Goal: Task Accomplishment & Management: Manage account settings

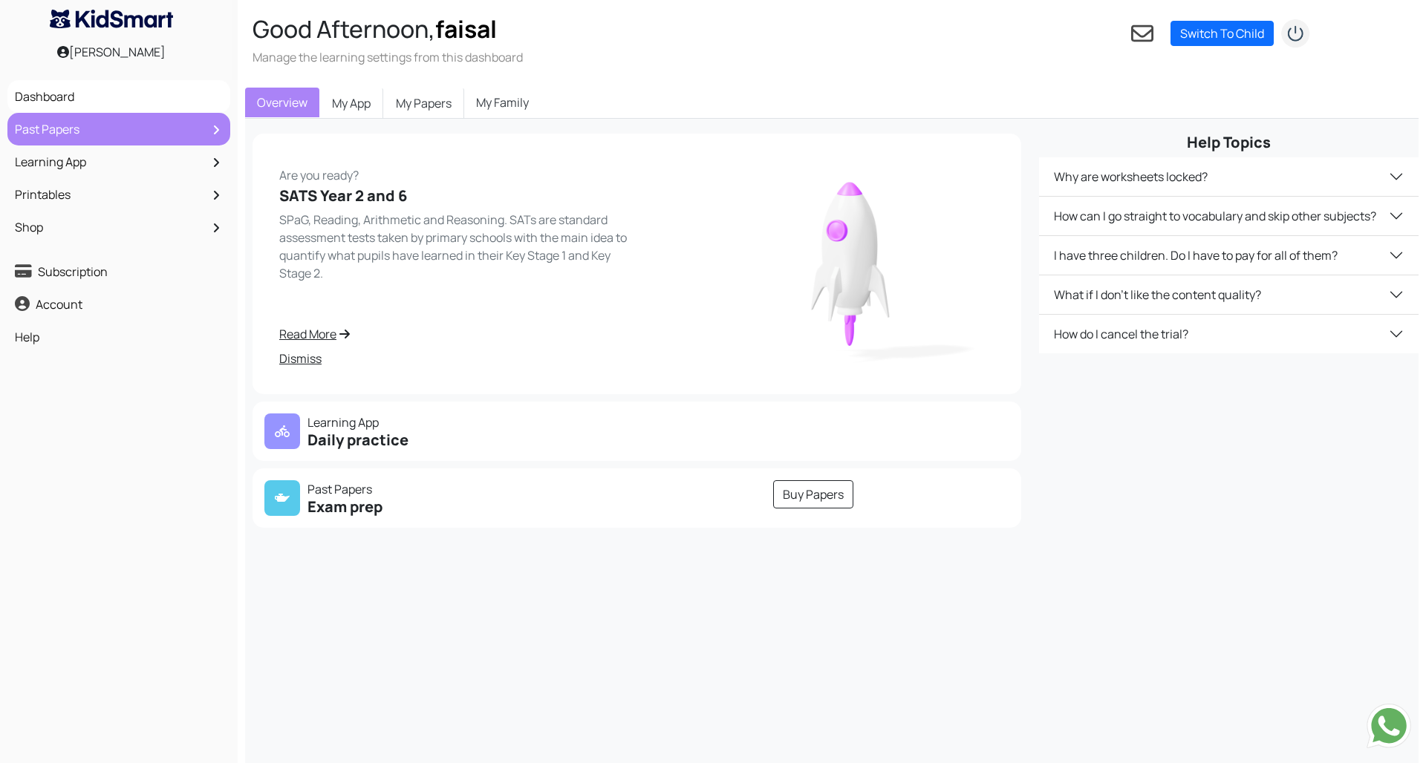
click at [55, 137] on link "Past Papers" at bounding box center [118, 129] width 215 height 25
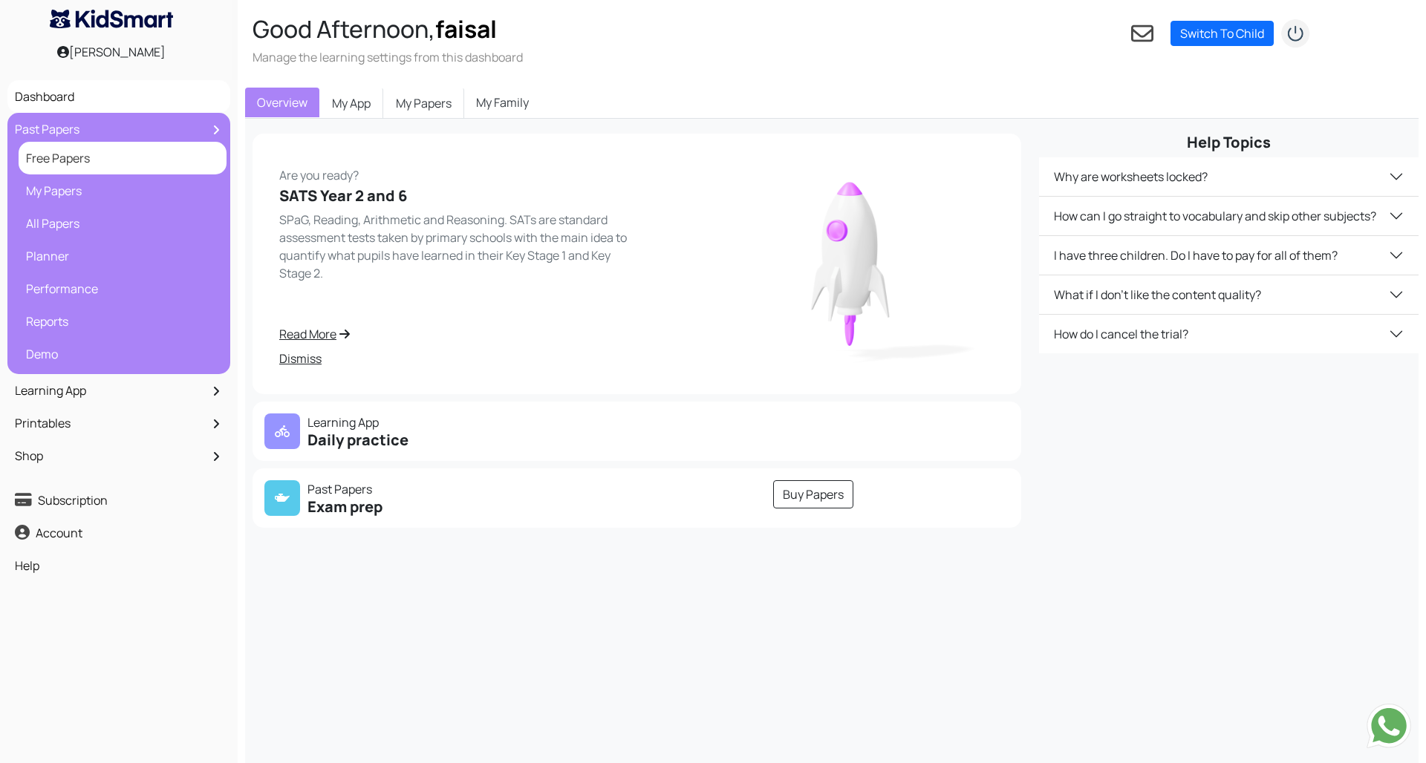
click at [55, 157] on link "Free Papers" at bounding box center [122, 158] width 201 height 25
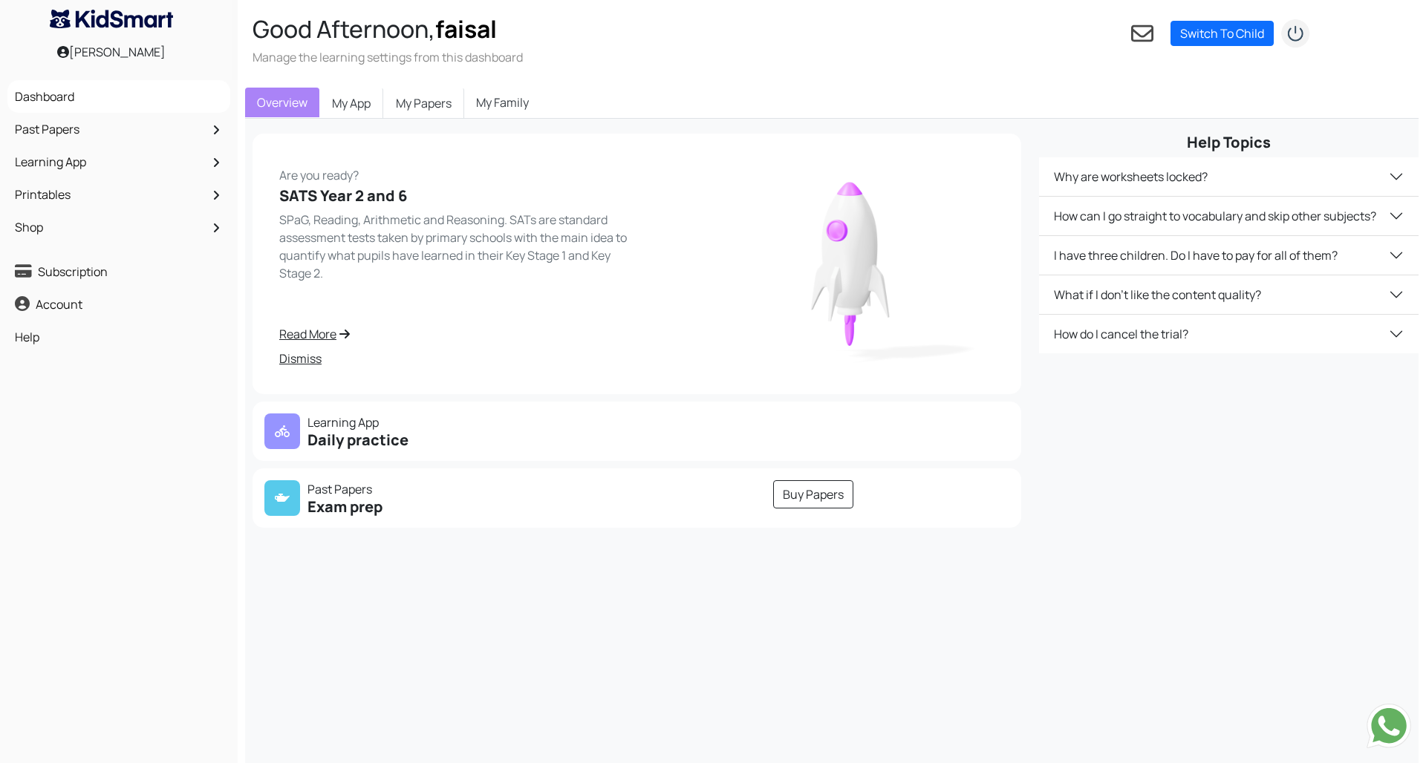
click at [501, 100] on link "My Family" at bounding box center [502, 103] width 76 height 30
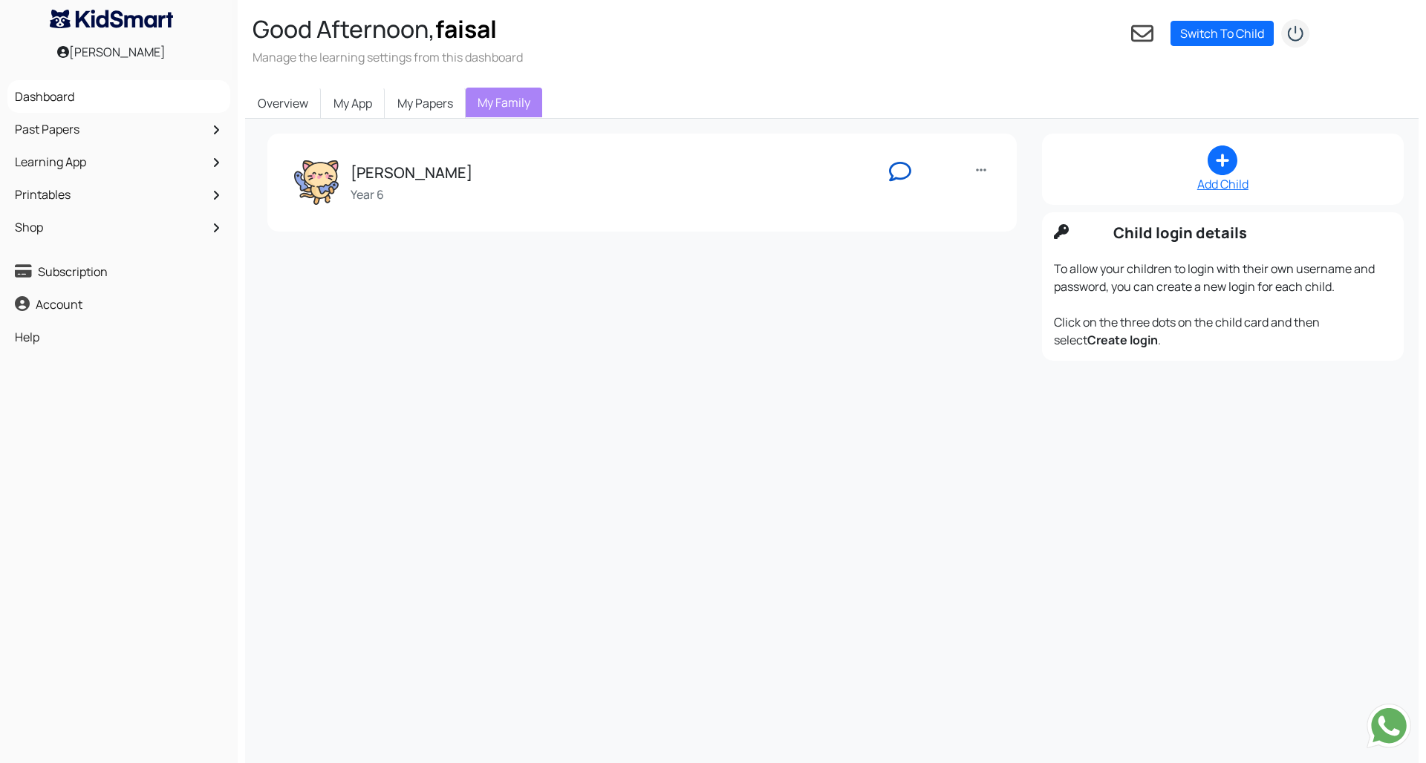
click at [898, 170] on icon at bounding box center [900, 171] width 22 height 22
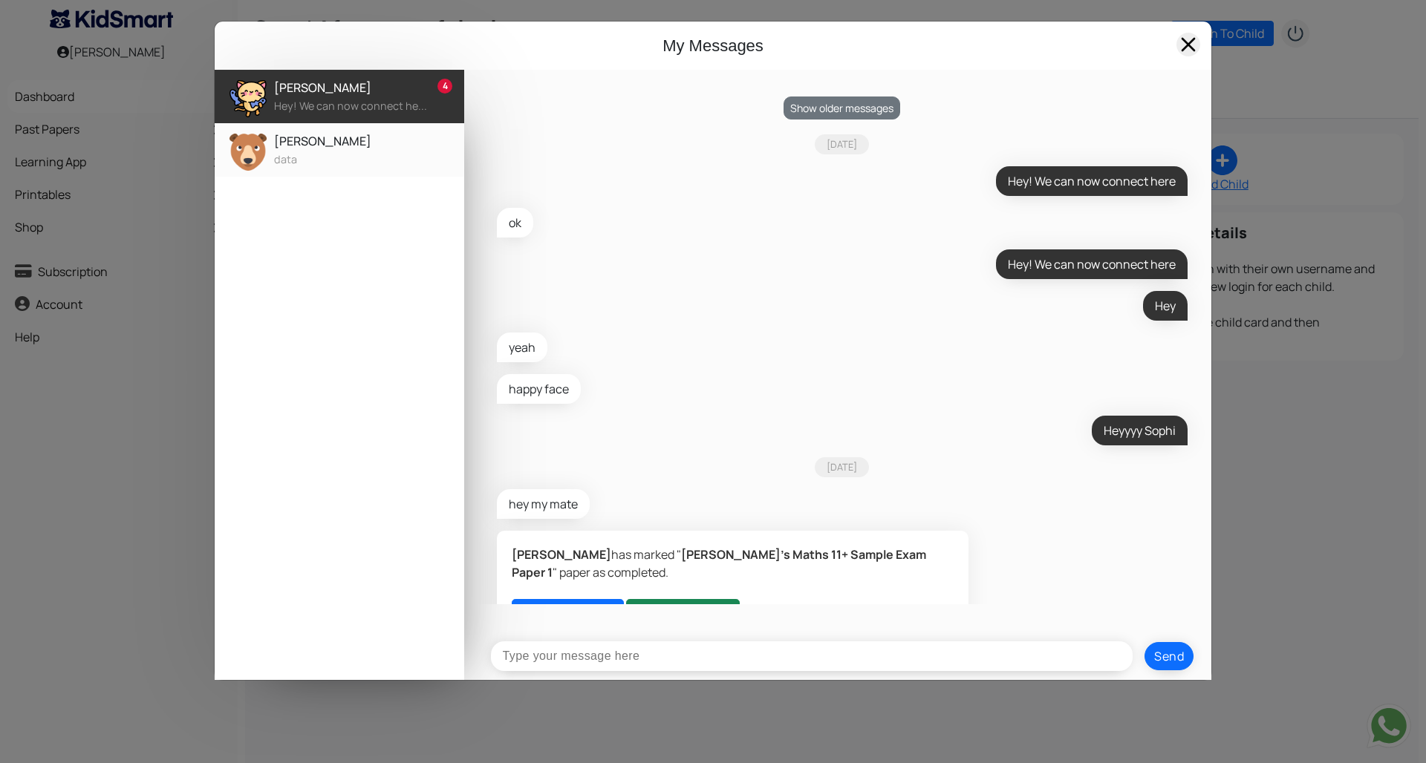
click at [1191, 40] on span at bounding box center [1188, 45] width 24 height 24
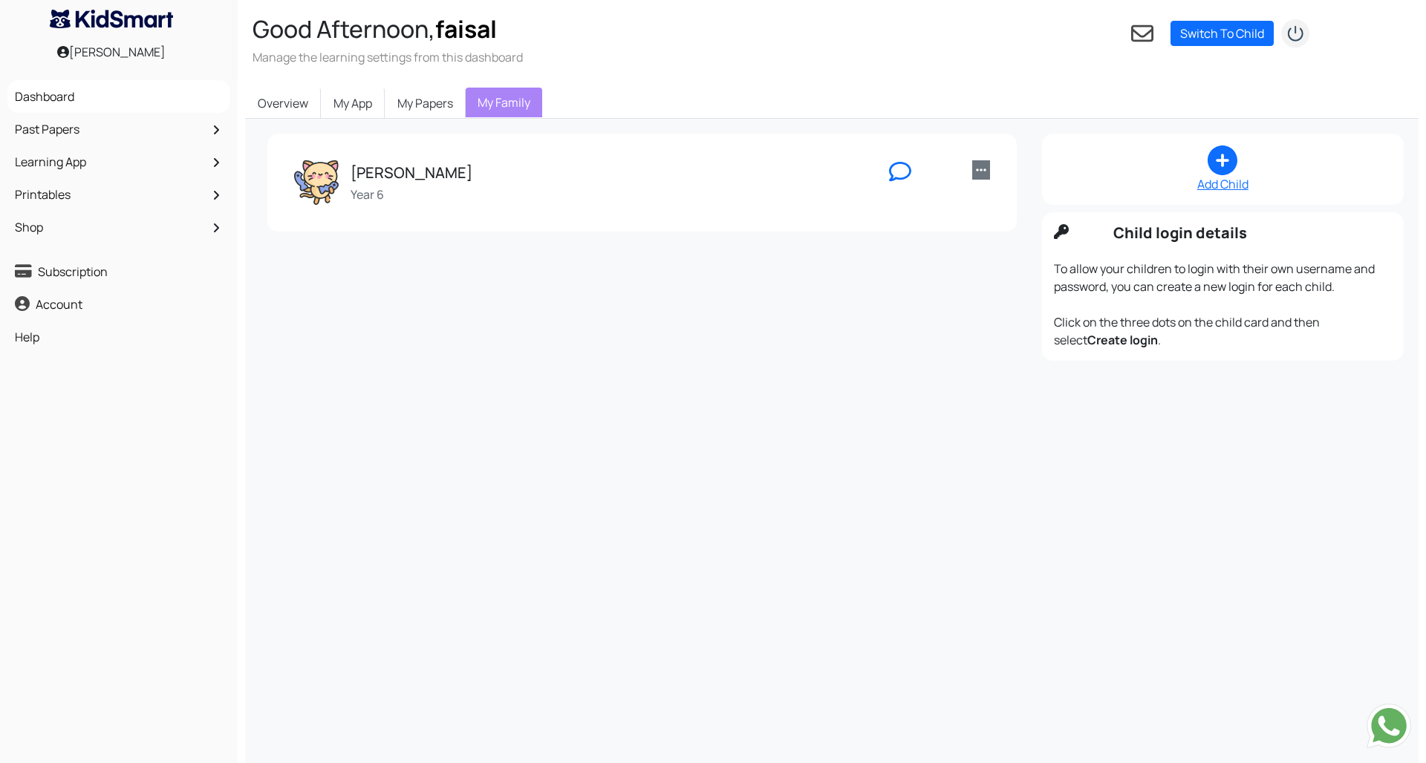
click at [980, 164] on icon at bounding box center [981, 170] width 10 height 12
click at [991, 198] on link "Edit" at bounding box center [1031, 200] width 117 height 24
type input "[PERSON_NAME]"
radio input "true"
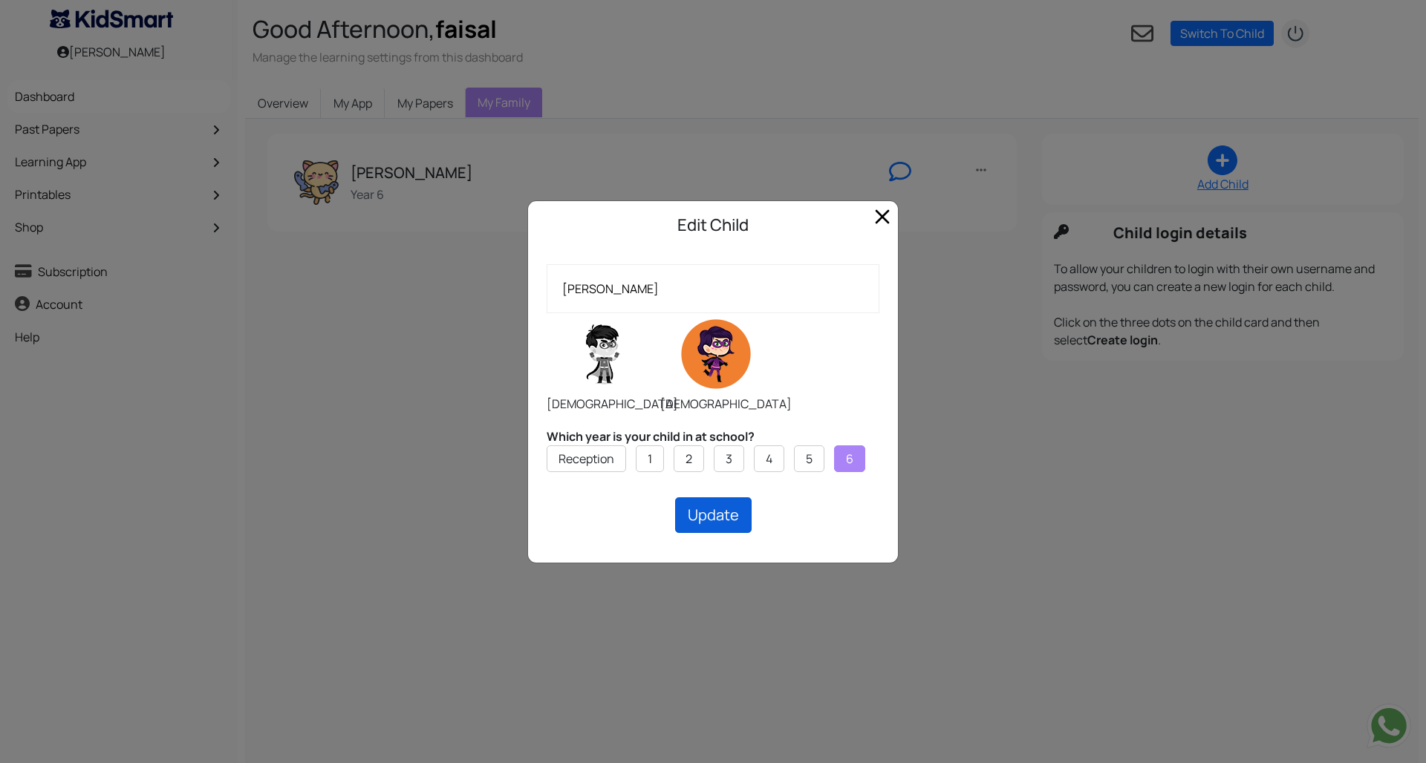
click at [703, 507] on button "Update" at bounding box center [713, 516] width 76 height 36
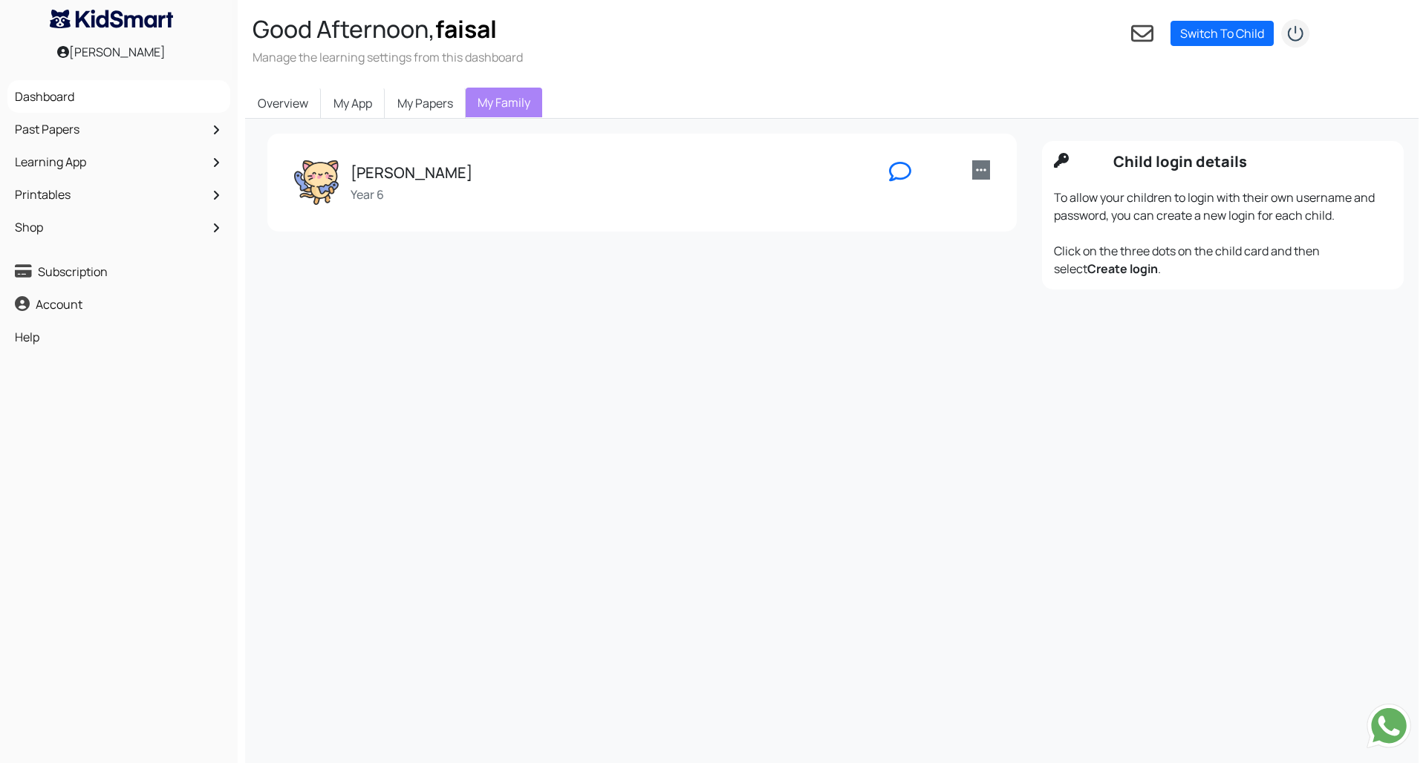
click at [976, 174] on icon at bounding box center [981, 170] width 10 height 12
click at [990, 197] on link "Edit" at bounding box center [1031, 200] width 117 height 24
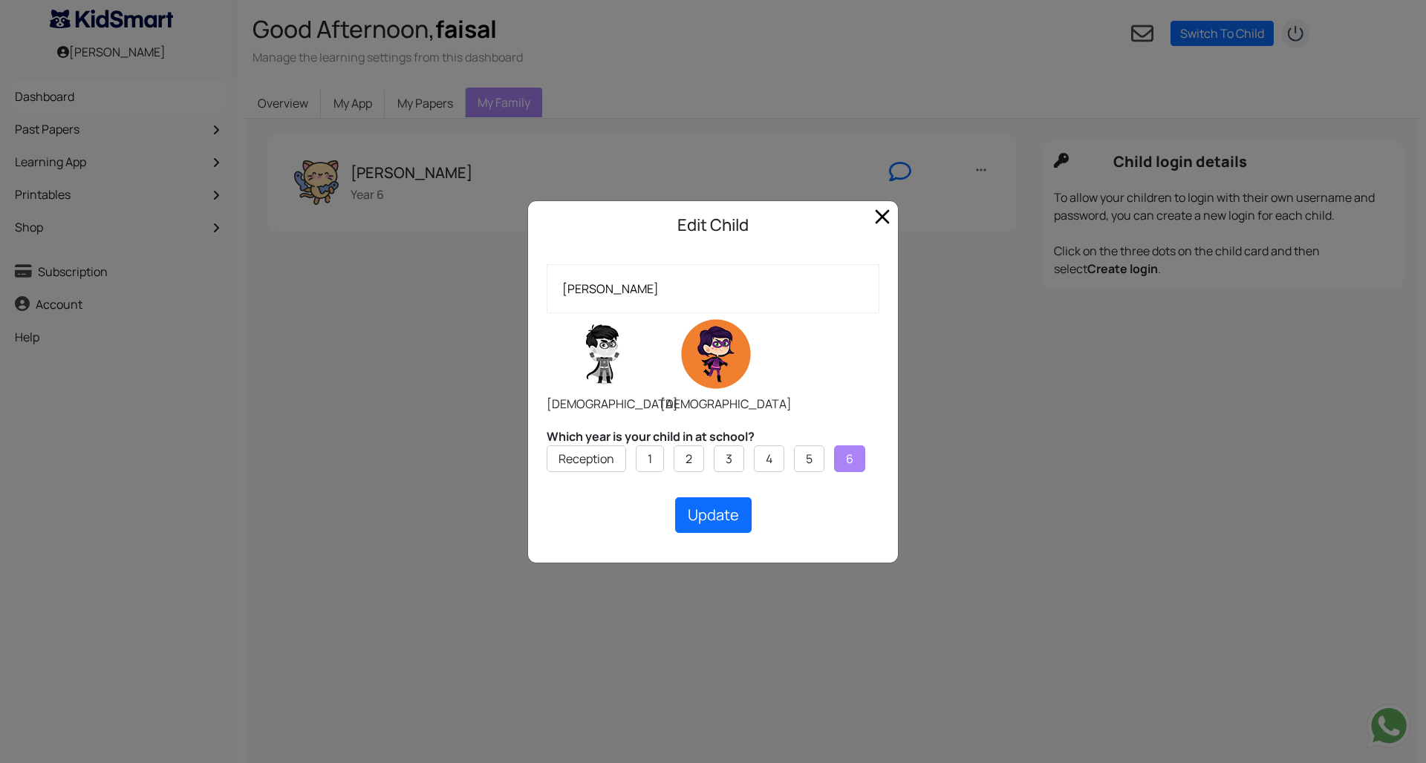
click at [717, 342] on label at bounding box center [715, 354] width 111 height 74
click at [660, 313] on input "radio" at bounding box center [659, 313] width 1 height 1
click at [717, 342] on label at bounding box center [715, 354] width 111 height 74
click at [660, 313] on input "radio" at bounding box center [659, 313] width 1 height 1
click at [820, 498] on div "Update Updating..." at bounding box center [713, 516] width 333 height 36
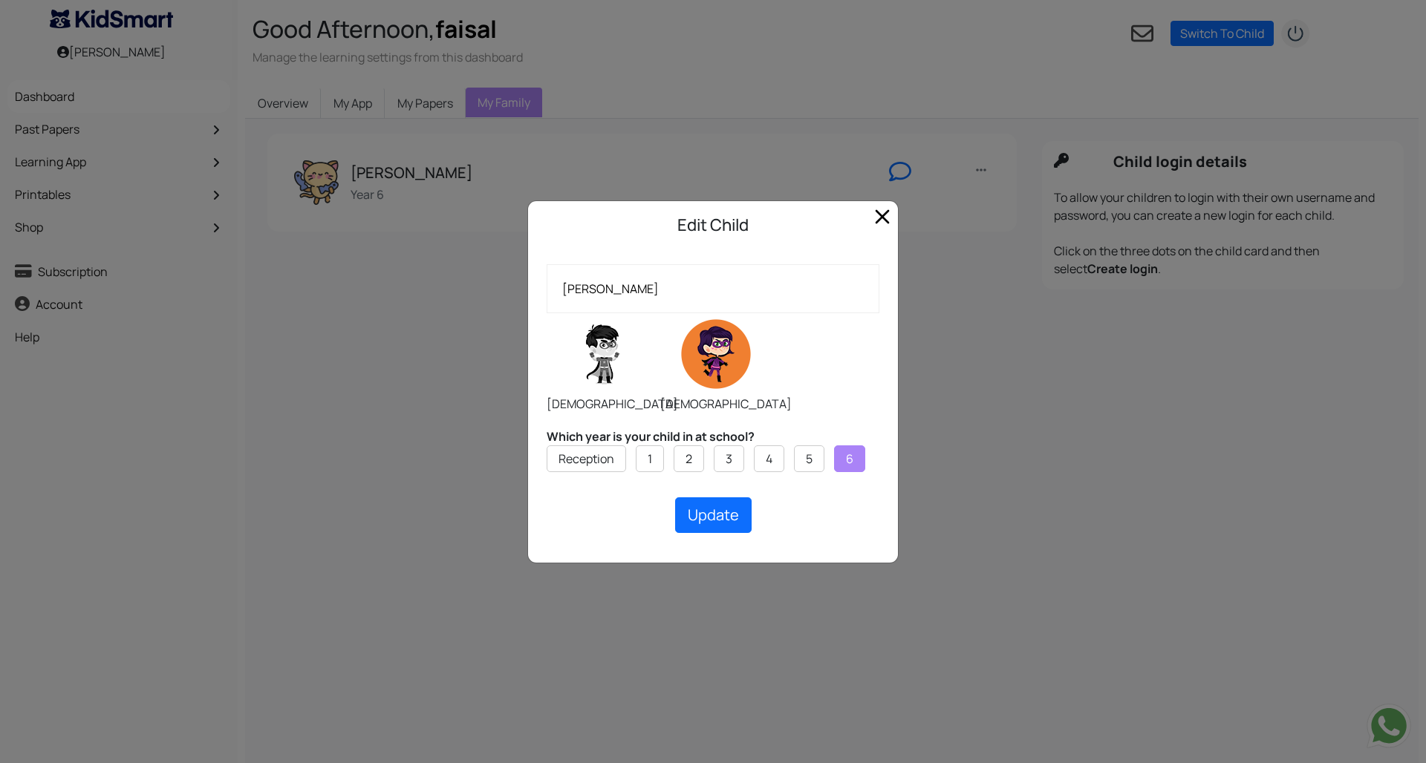
click at [807, 440] on div "Which year is your child in at school? Reception 1 2 3 4 5 6 Add Creating... Up…" at bounding box center [713, 480] width 333 height 105
click at [807, 446] on li "5" at bounding box center [809, 459] width 30 height 27
click at [853, 453] on label "6" at bounding box center [849, 459] width 7 height 18
click at [0, 0] on input "6" at bounding box center [0, 0] width 0 height 0
click at [879, 464] on ul "Reception 1 2 3 4 5 6" at bounding box center [713, 466] width 333 height 40
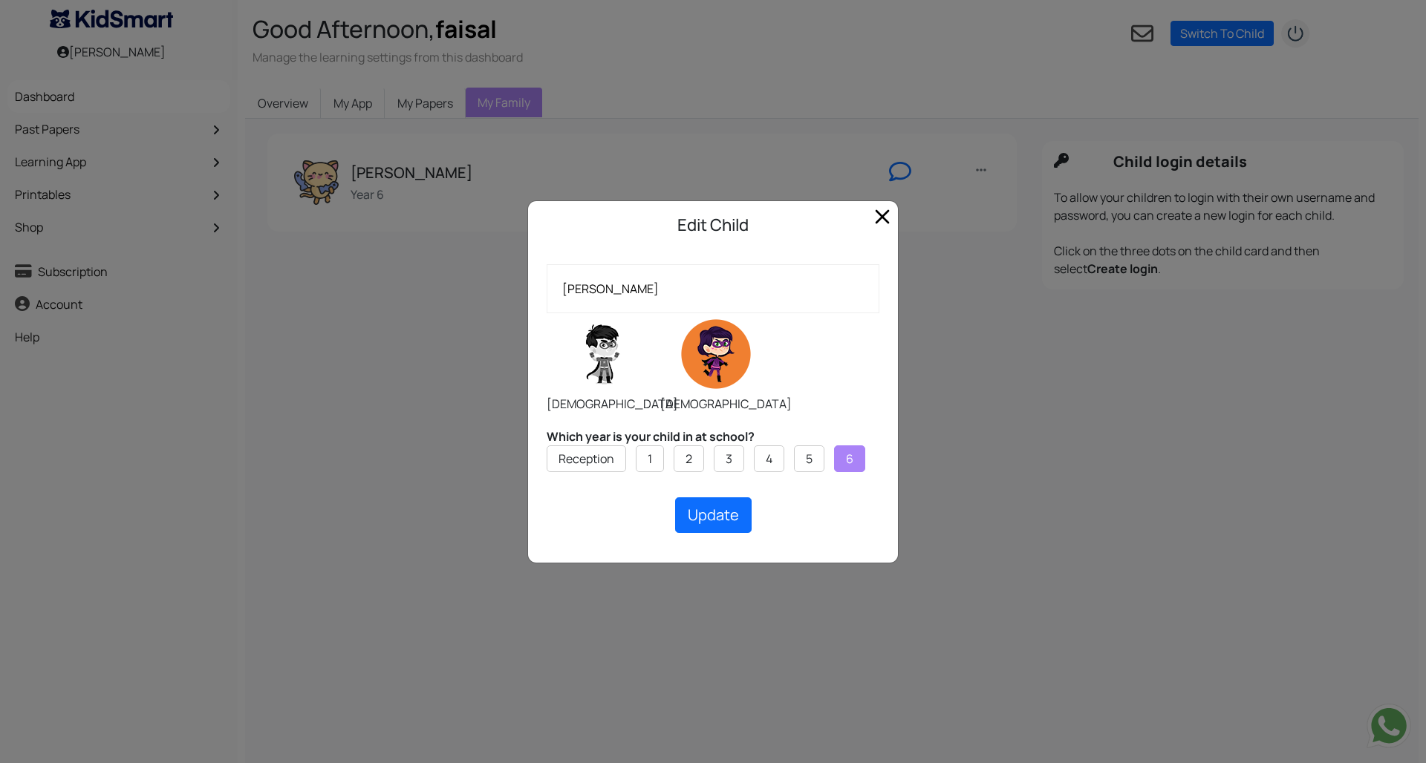
click at [879, 464] on ul "Reception 1 2 3 4 5 6" at bounding box center [713, 466] width 333 height 40
click at [956, 515] on div "Edit Child [PERSON_NAME] [DEMOGRAPHIC_DATA] [DEMOGRAPHIC_DATA] Which year is yo…" at bounding box center [713, 381] width 1426 height 763
click at [718, 521] on button "Update" at bounding box center [713, 516] width 76 height 36
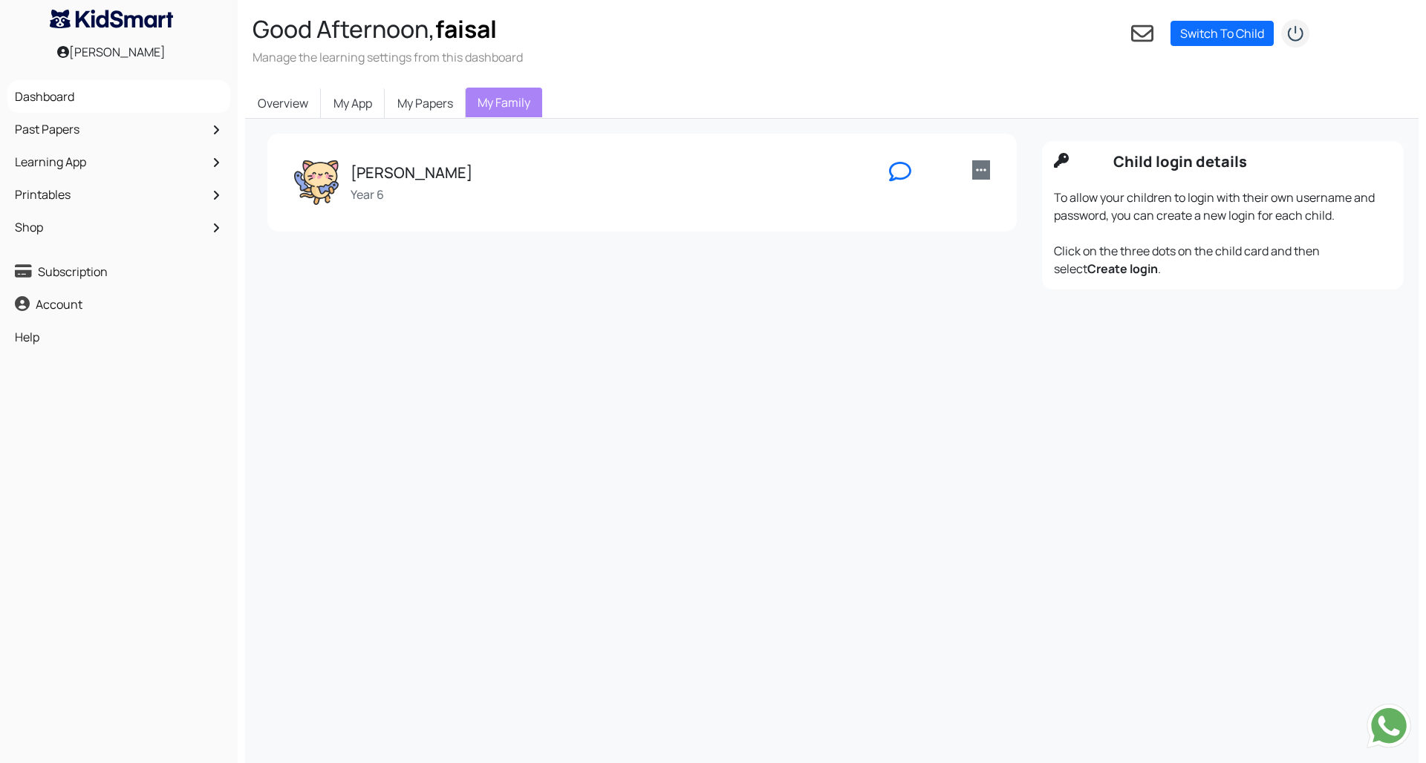
click at [980, 172] on icon at bounding box center [981, 170] width 10 height 12
click at [986, 276] on link "Create login" at bounding box center [1031, 271] width 117 height 24
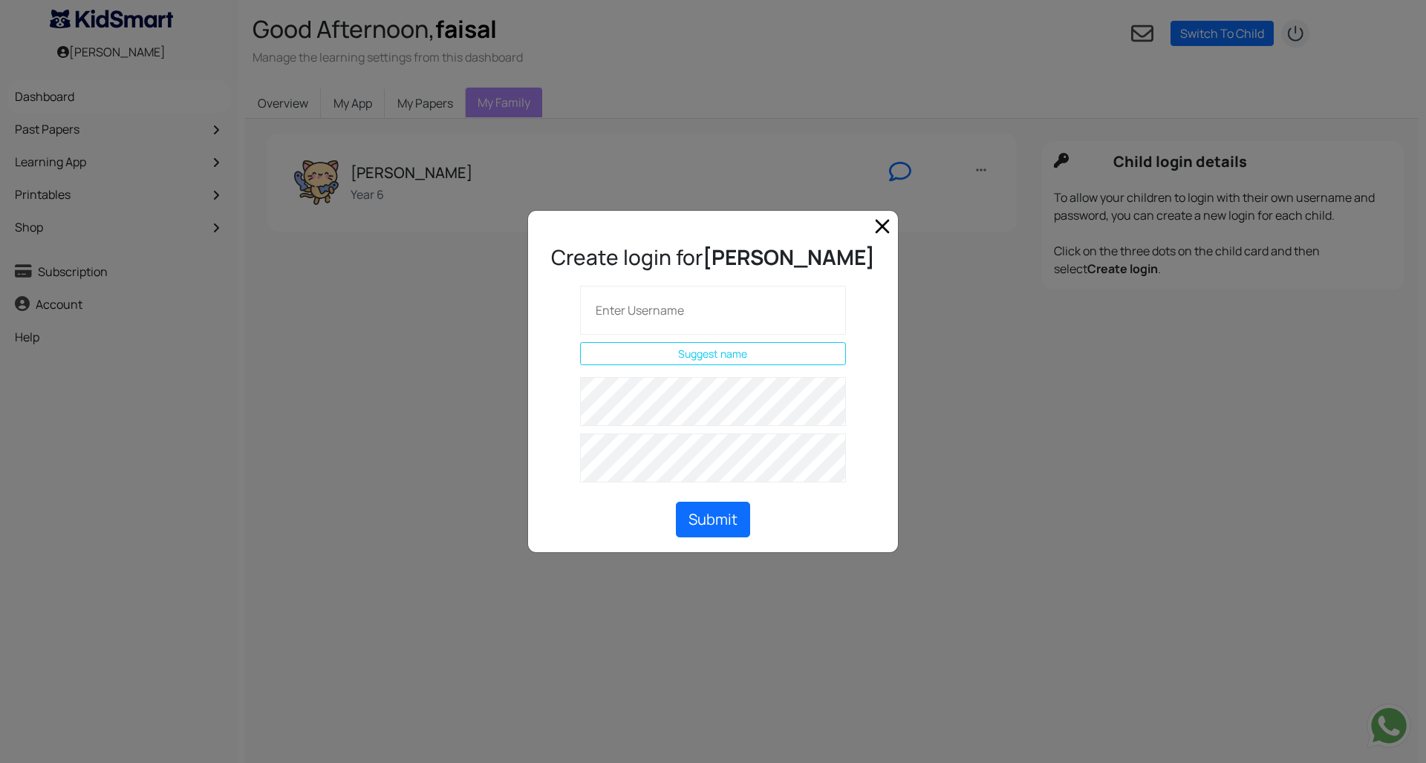
click at [896, 221] on div at bounding box center [713, 223] width 370 height 24
click at [868, 222] on div at bounding box center [713, 223] width 370 height 24
click at [875, 222] on span "Close" at bounding box center [882, 227] width 24 height 24
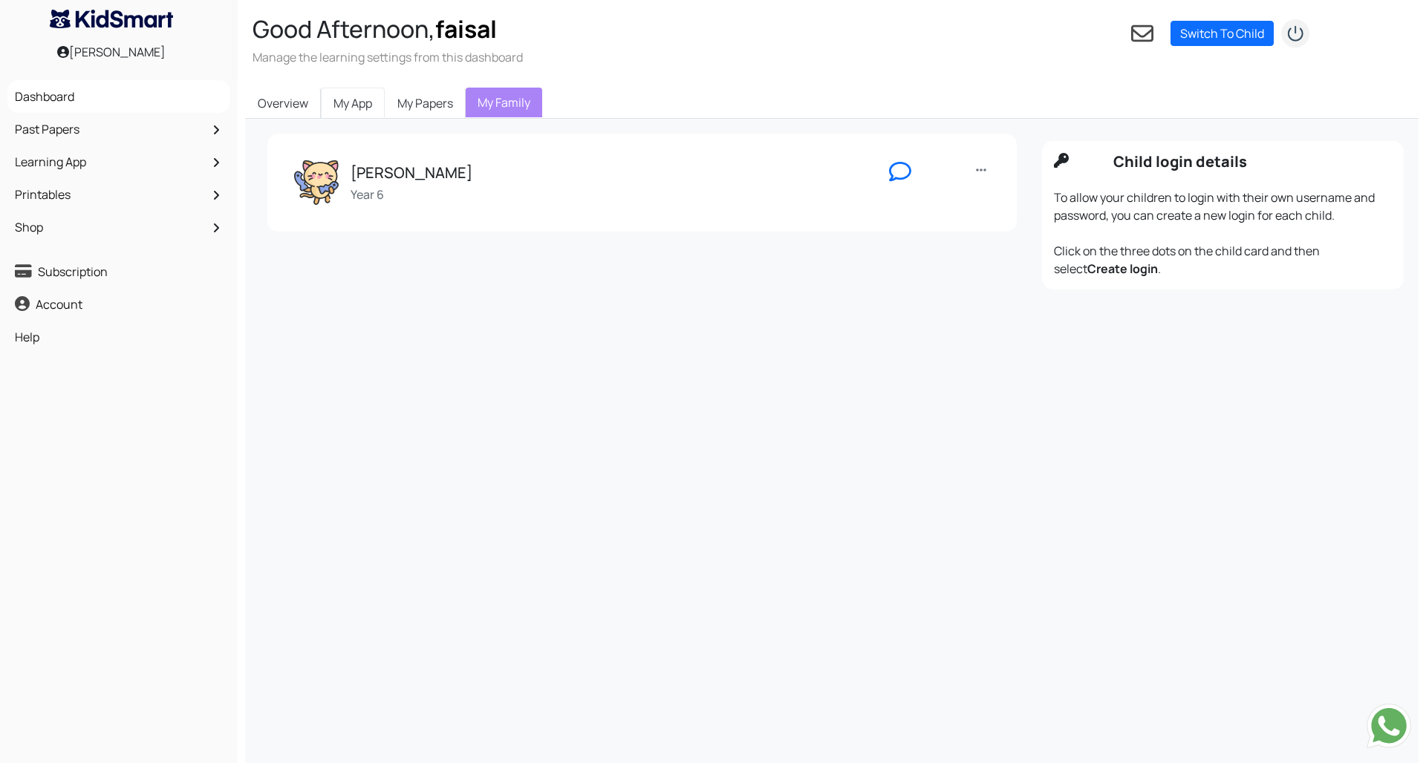
click at [347, 101] on link "My App" at bounding box center [353, 103] width 64 height 31
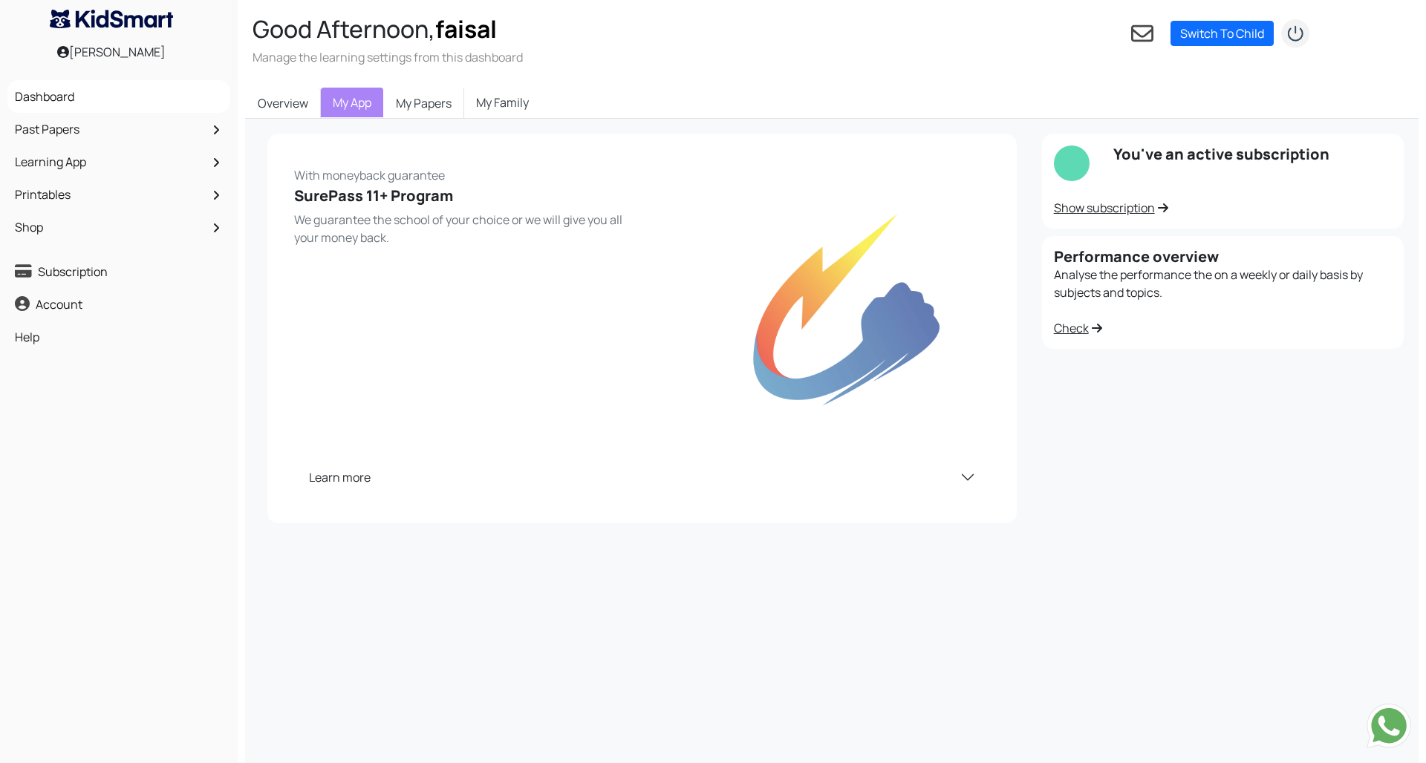
click at [377, 197] on h5 "SurePass 11+ Program" at bounding box center [463, 196] width 339 height 18
click at [272, 109] on link "Overview" at bounding box center [283, 103] width 76 height 31
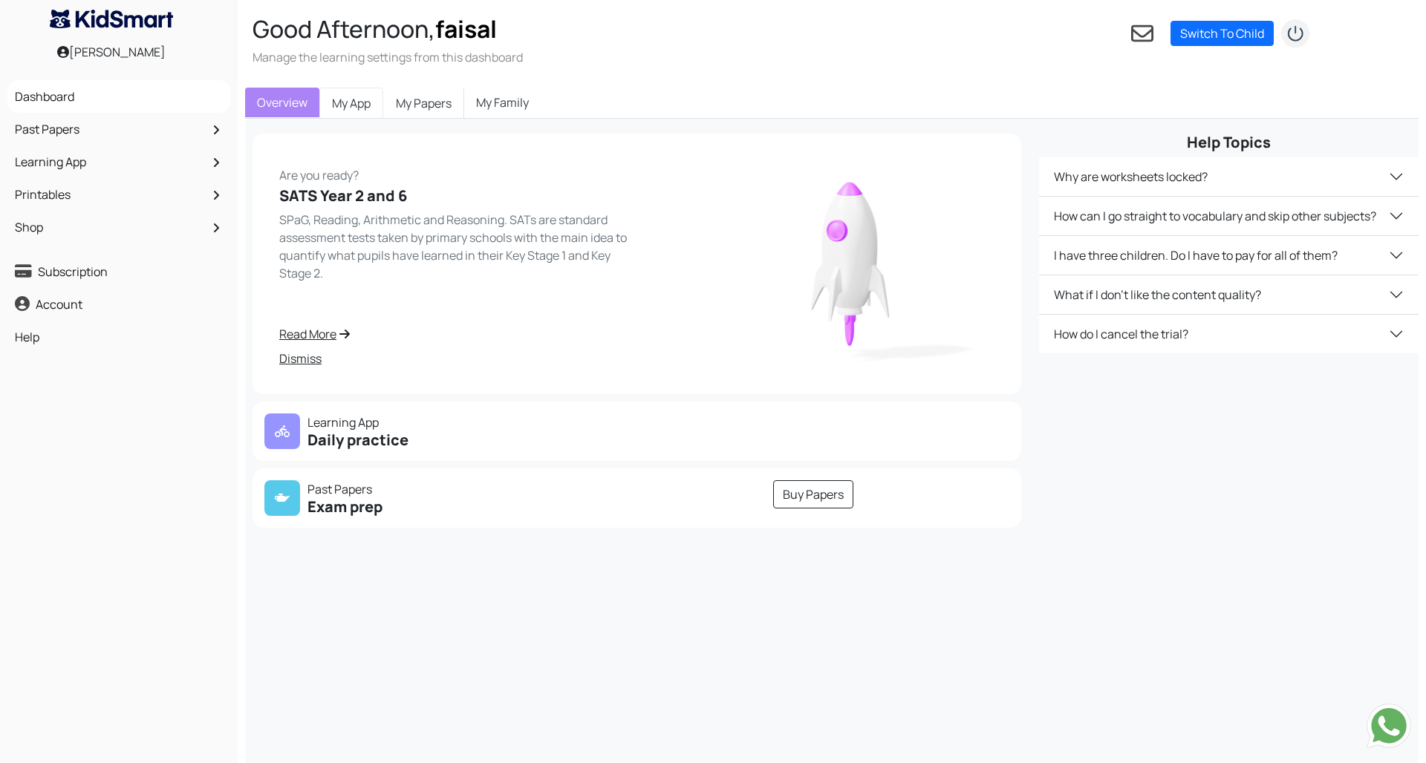
click at [371, 97] on link "My App" at bounding box center [351, 103] width 64 height 31
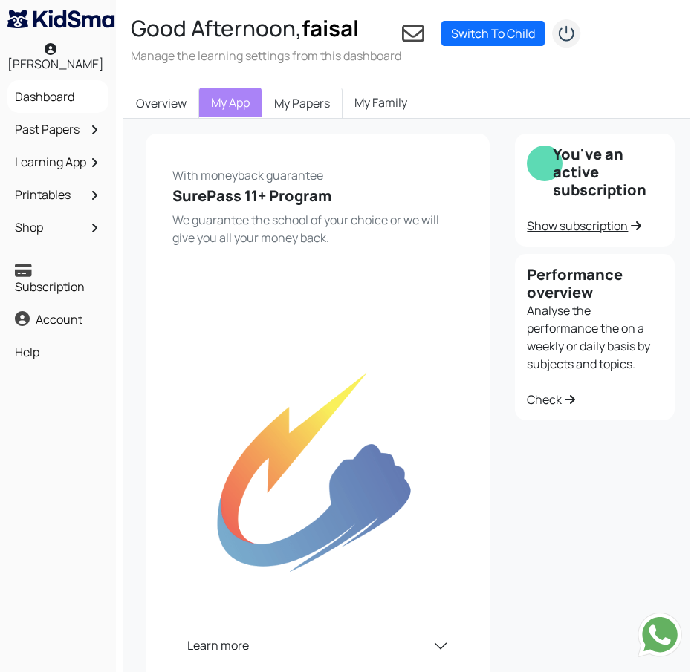
drag, startPoint x: 313, startPoint y: 395, endPoint x: -57, endPoint y: 422, distance: 370.8
click at [0, 422] on html "[PERSON_NAME] Good Afternoon, faisal Manage the learning settings from this das…" at bounding box center [348, 399] width 697 height 798
drag, startPoint x: -57, startPoint y: 422, endPoint x: -7, endPoint y: 437, distance: 52.1
click at [0, 437] on html "[PERSON_NAME] Good Afternoon, faisal Manage the learning settings from this das…" at bounding box center [348, 399] width 697 height 798
